Goal: Navigation & Orientation: Understand site structure

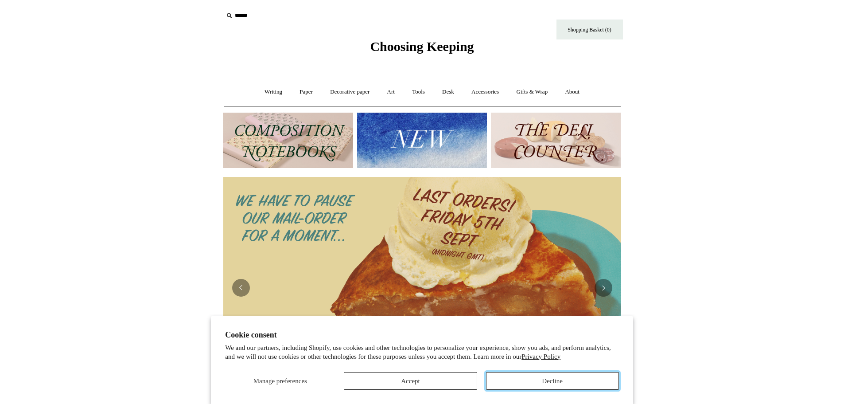
click at [526, 381] on button "Decline" at bounding box center [552, 381] width 133 height 18
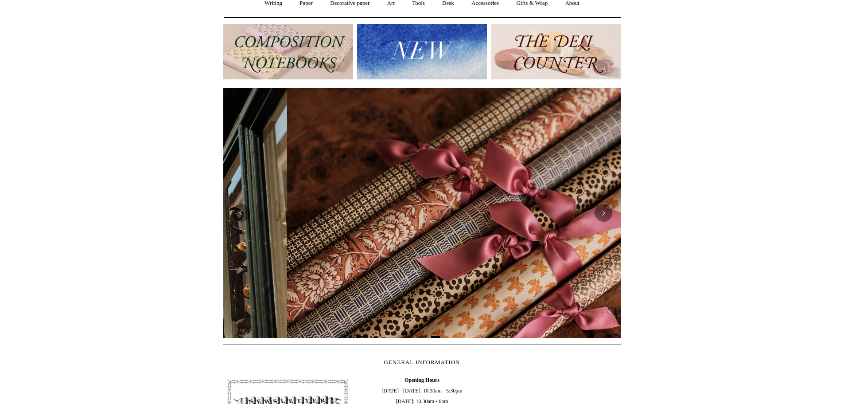
scroll to position [0, 796]
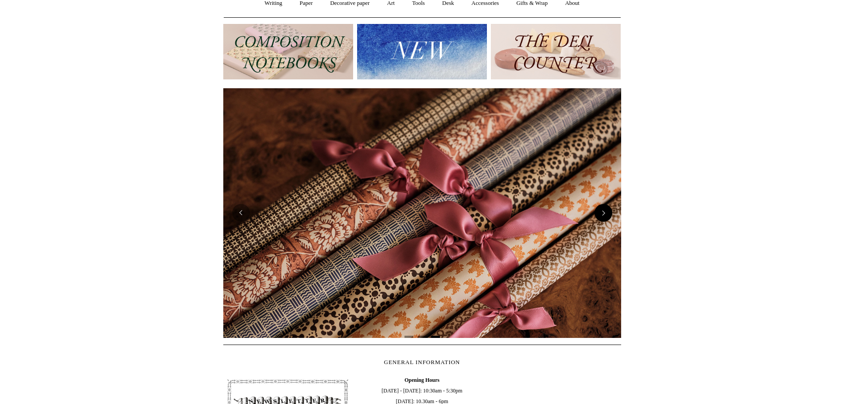
click at [602, 215] on button "Next" at bounding box center [604, 213] width 18 height 18
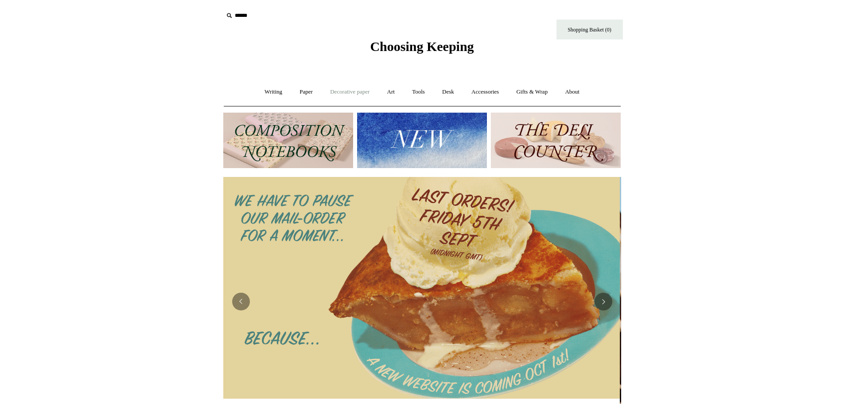
scroll to position [0, 0]
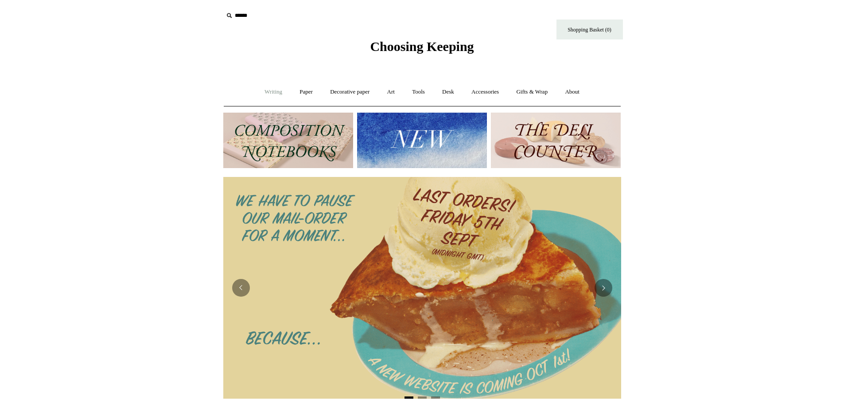
click at [270, 94] on link "Writing +" at bounding box center [274, 91] width 34 height 23
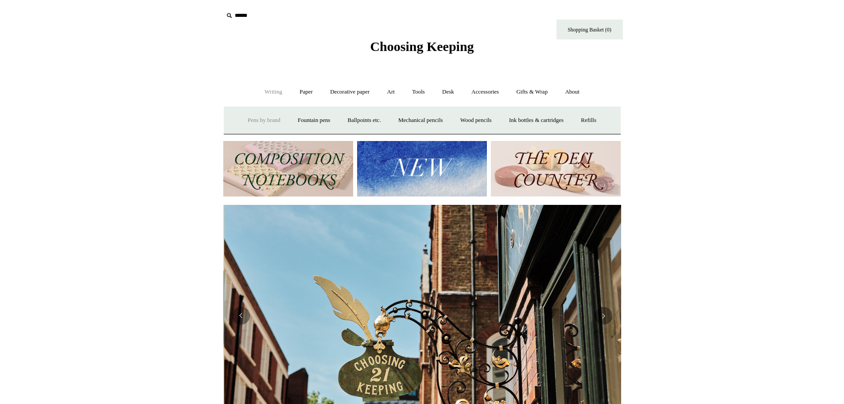
scroll to position [0, 398]
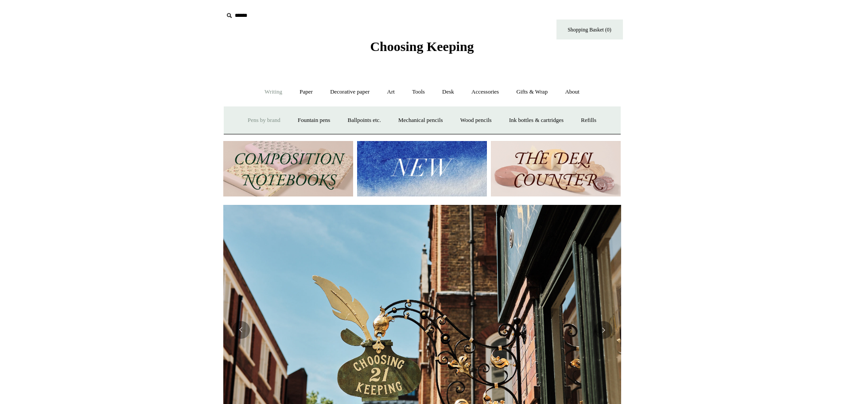
click at [270, 113] on link "Pens by brand +" at bounding box center [264, 120] width 49 height 23
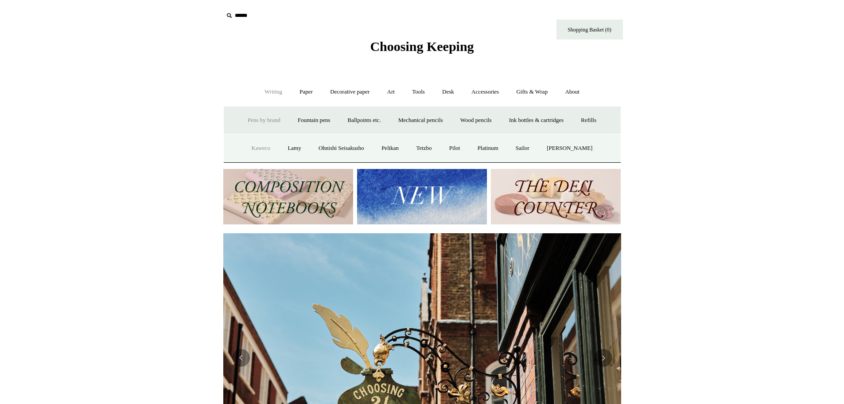
click at [252, 151] on link "Kaweco" at bounding box center [261, 148] width 35 height 23
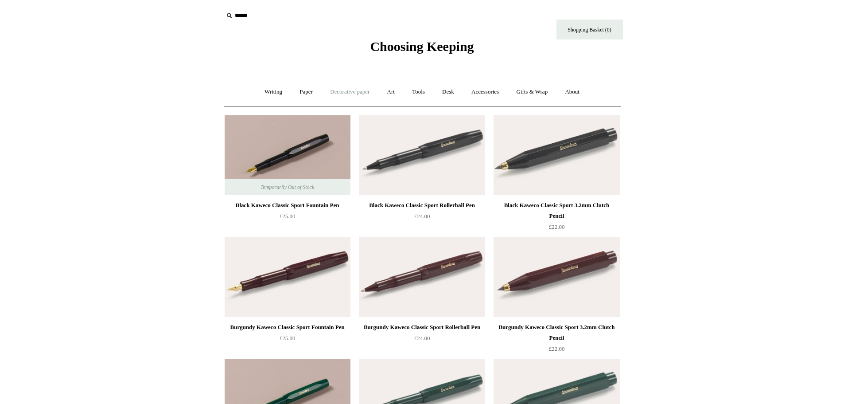
click at [357, 97] on link "Decorative paper +" at bounding box center [349, 91] width 55 height 23
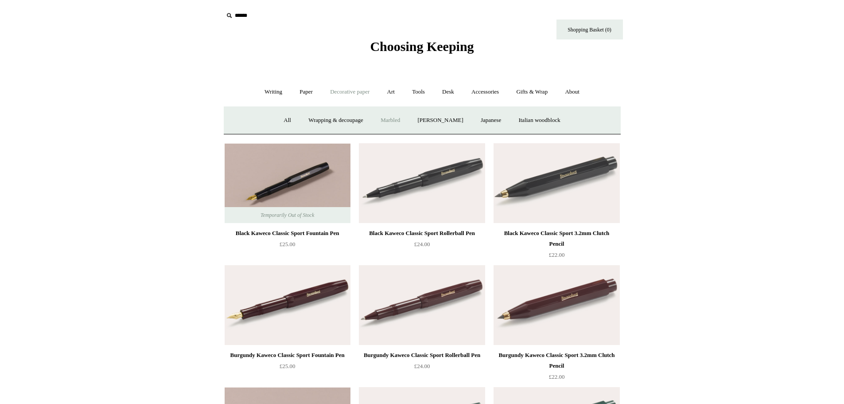
click at [380, 120] on link "Marbled" at bounding box center [390, 120] width 35 height 23
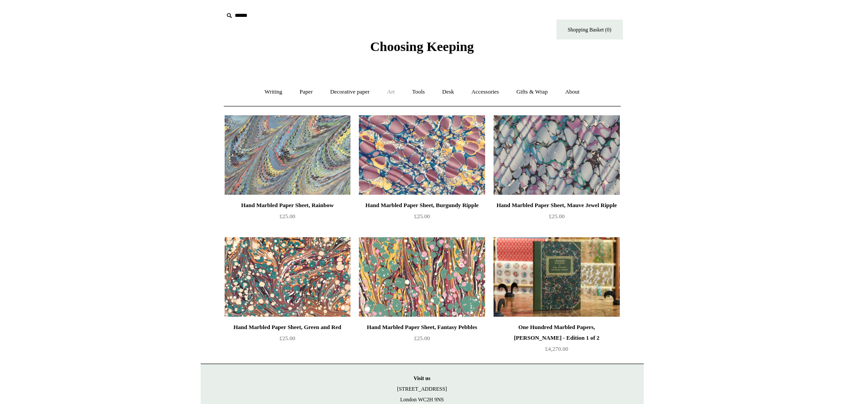
click at [399, 95] on link "Art +" at bounding box center [390, 91] width 23 height 23
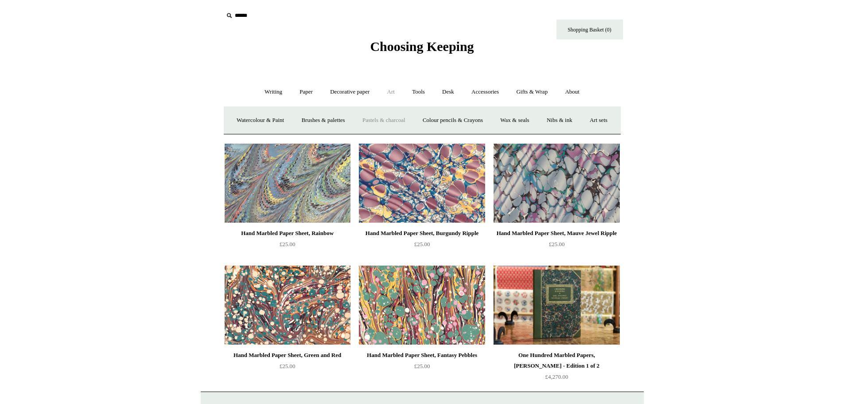
click at [406, 121] on link "Pastels & charcoal" at bounding box center [384, 120] width 59 height 23
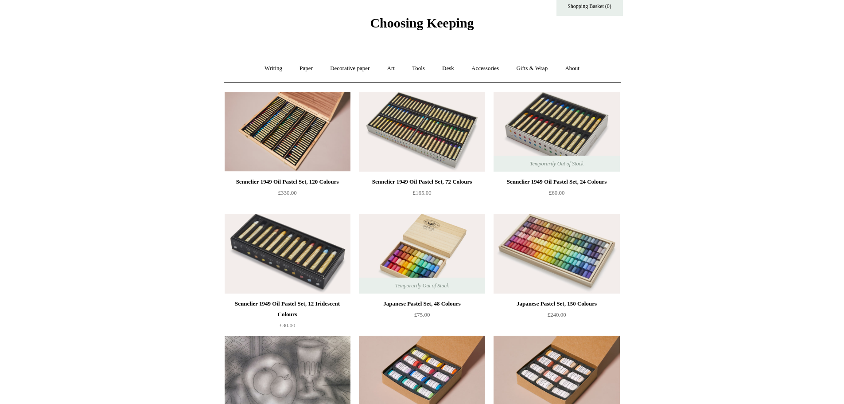
scroll to position [21, 0]
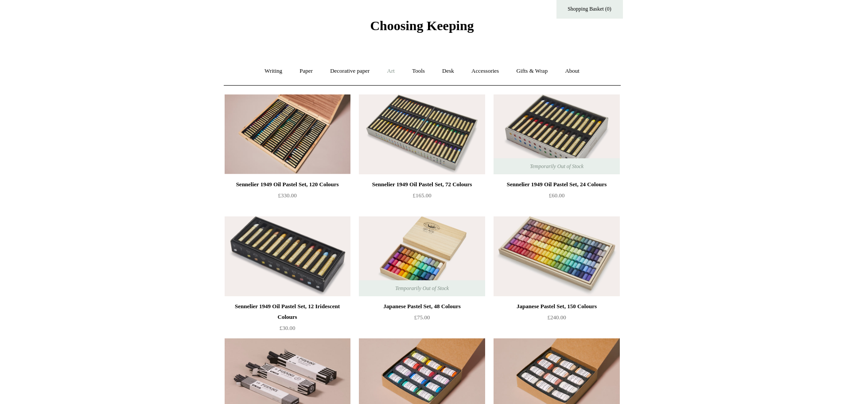
click at [395, 74] on link "Art +" at bounding box center [390, 70] width 23 height 23
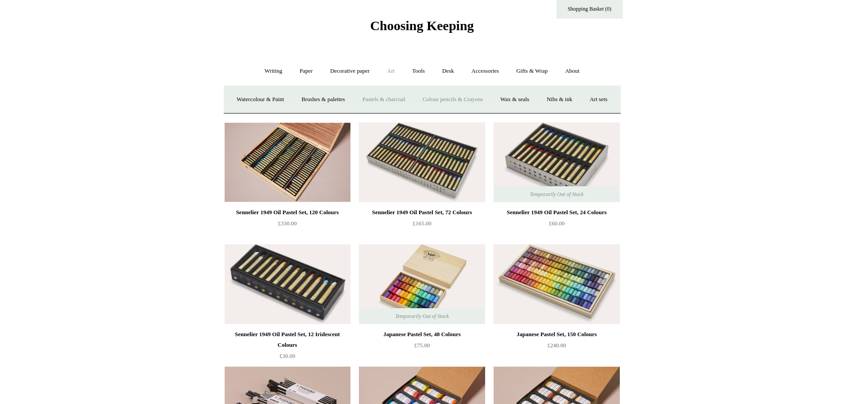
click at [482, 102] on link "Colour pencils & Crayons" at bounding box center [453, 99] width 76 height 23
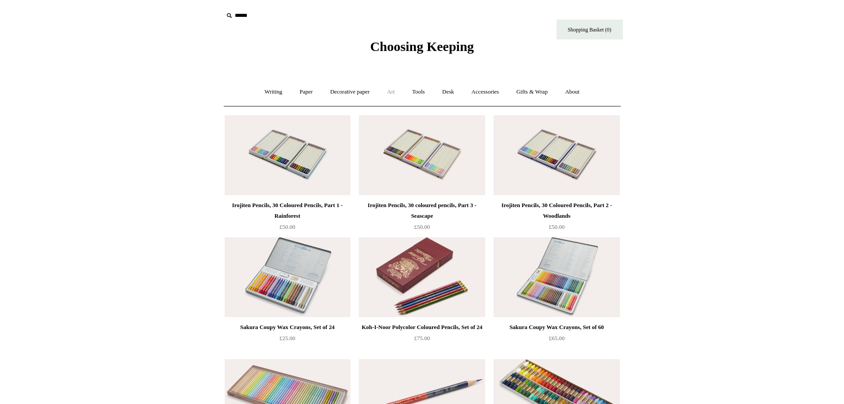
click at [389, 93] on link "Art +" at bounding box center [390, 91] width 23 height 23
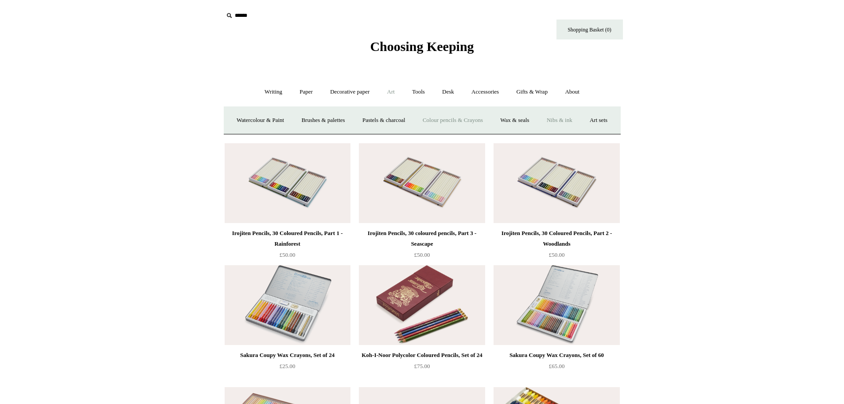
click at [577, 120] on link "Nibs & ink" at bounding box center [560, 120] width 42 height 23
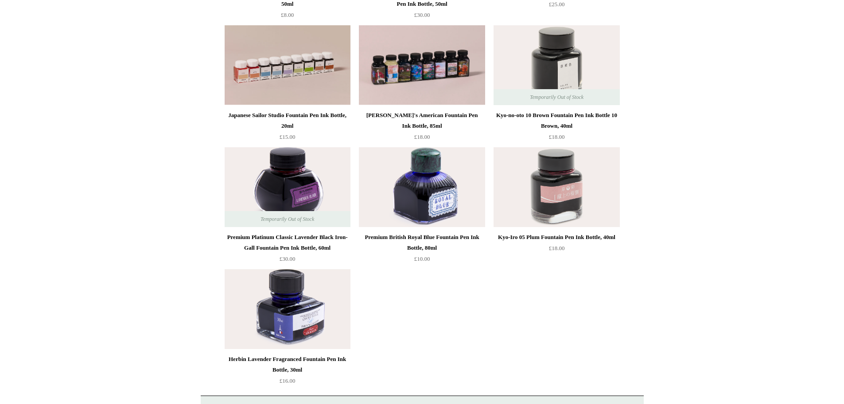
scroll to position [355, 0]
